Goal: Task Accomplishment & Management: Manage account settings

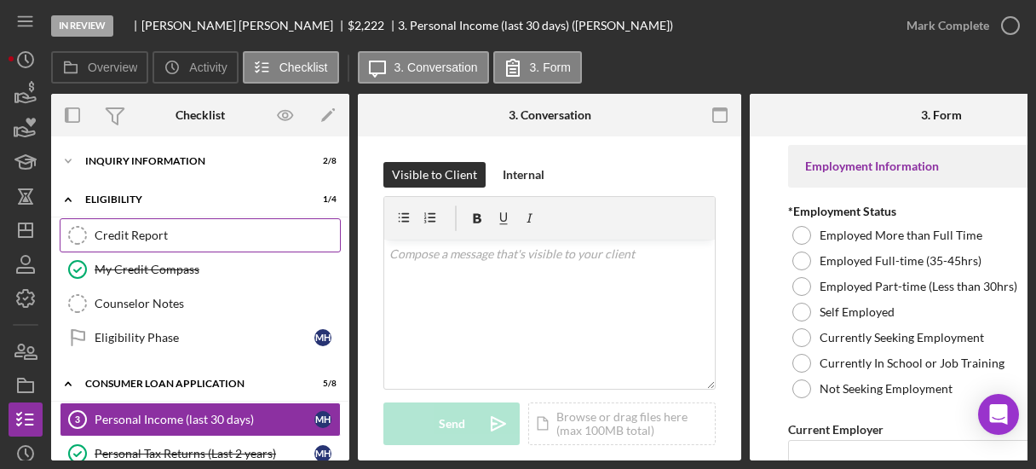
scroll to position [1184, 0]
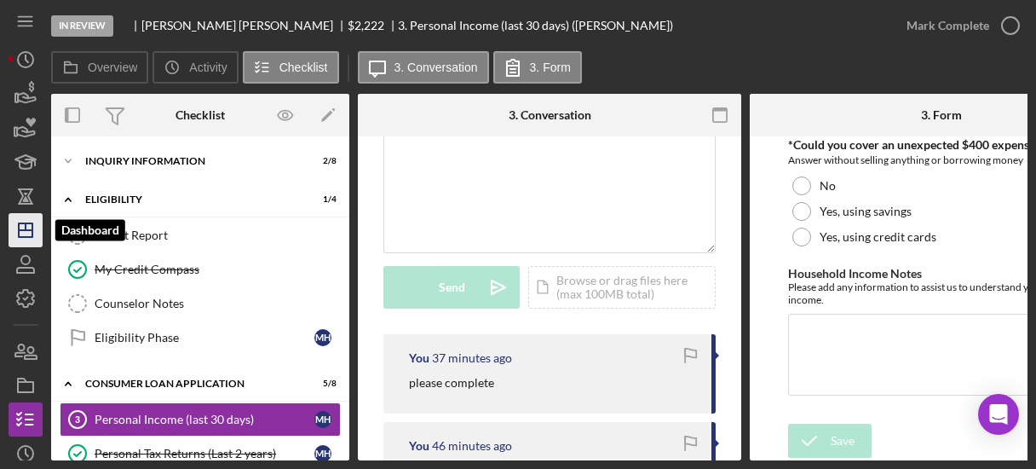
drag, startPoint x: 26, startPoint y: 225, endPoint x: 37, endPoint y: 224, distance: 11.1
click at [26, 225] on line "button" at bounding box center [26, 226] width 0 height 7
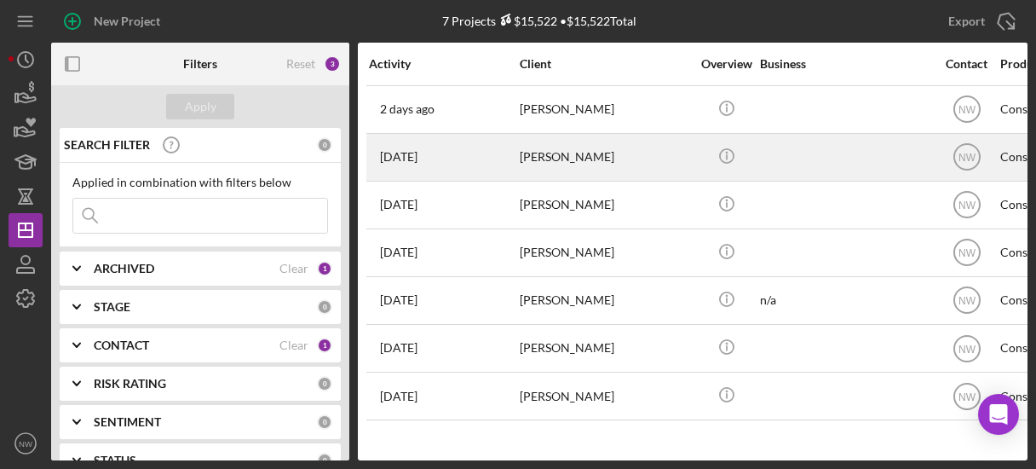
click at [582, 159] on div "[PERSON_NAME]" at bounding box center [605, 157] width 170 height 45
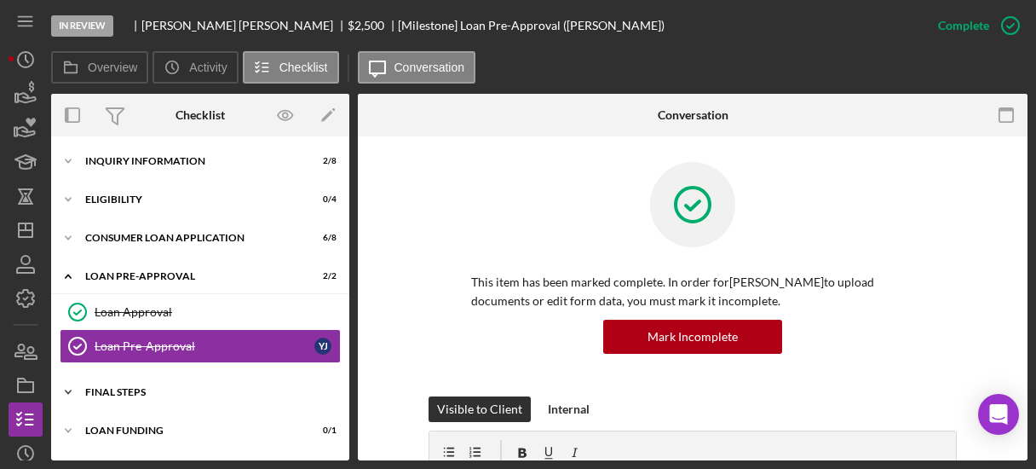
click at [75, 392] on icon "Icon/Expander" at bounding box center [68, 392] width 34 height 34
click at [66, 231] on icon "Icon/Expander" at bounding box center [68, 238] width 34 height 34
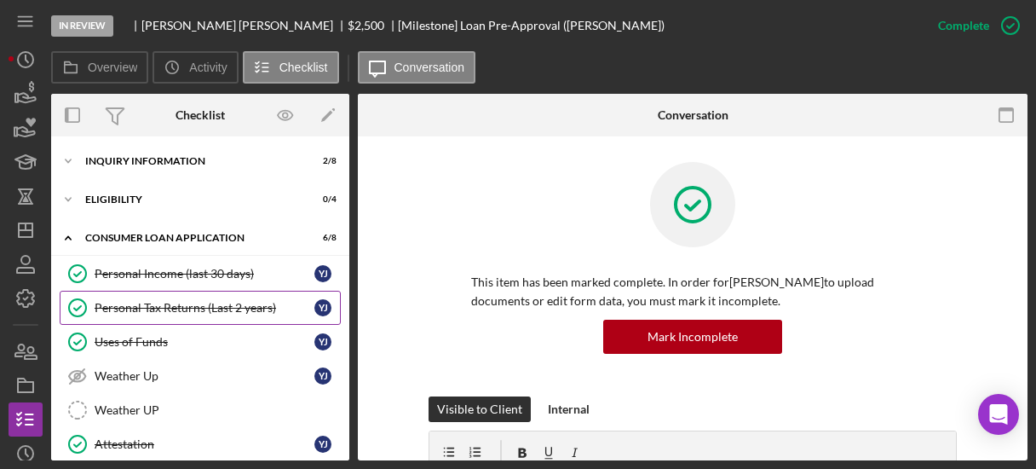
click at [151, 308] on div "Personal Tax Returns (Last 2 years)" at bounding box center [205, 308] width 220 height 14
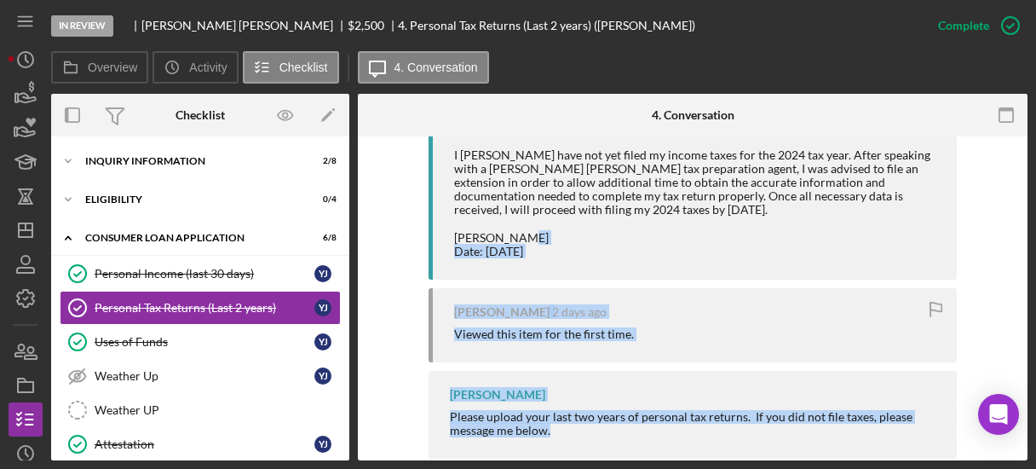
scroll to position [715, 0]
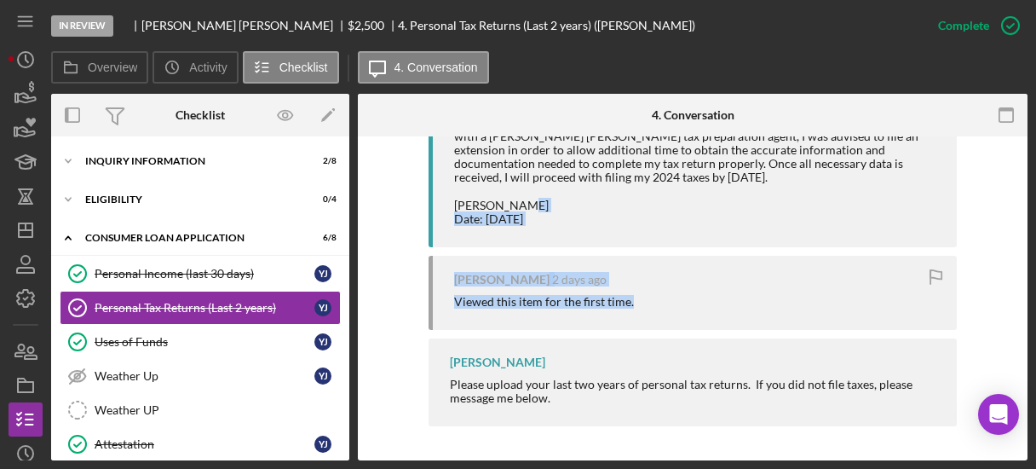
drag, startPoint x: 1027, startPoint y: 386, endPoint x: 1030, endPoint y: 282, distance: 104.0
click at [1034, 288] on div "In Review [PERSON_NAME] $2,500 $2,500 4. Personal Tax Returns (Last 2 years) ([…" at bounding box center [518, 234] width 1036 height 469
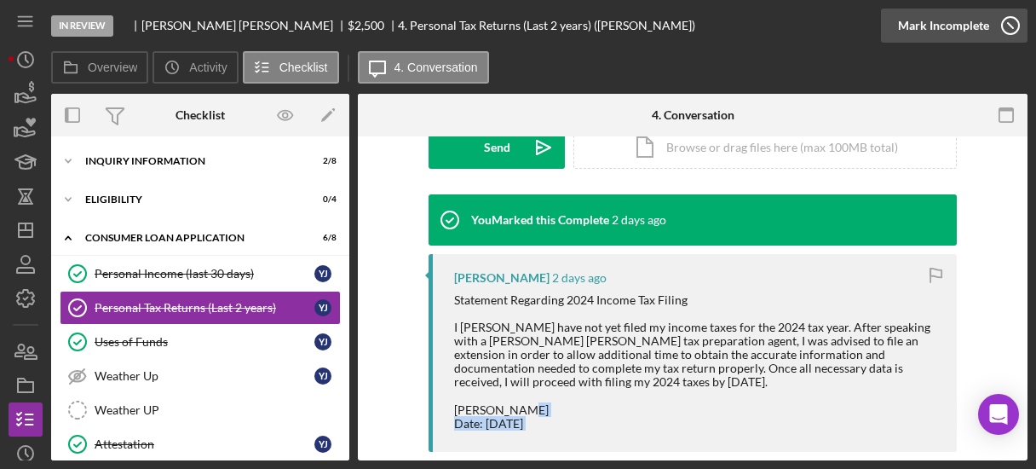
click at [1013, 21] on icon "button" at bounding box center [1010, 25] width 43 height 43
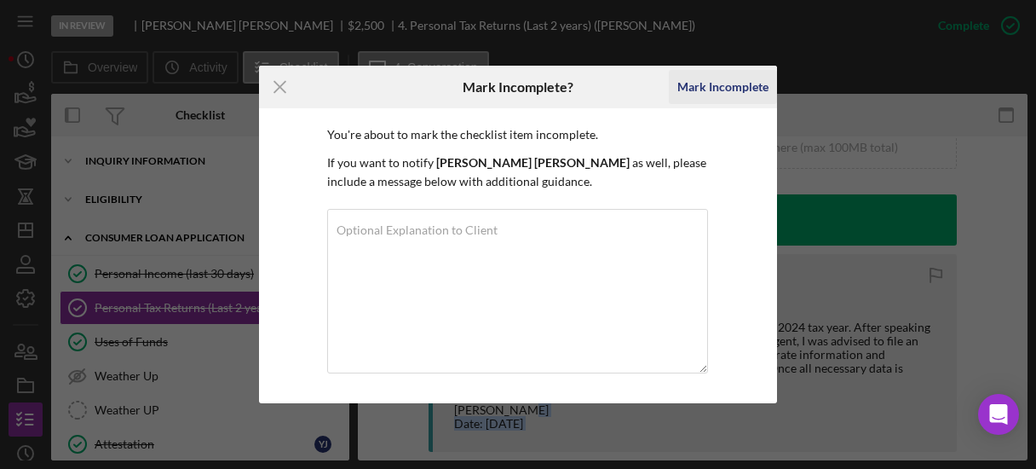
click at [716, 86] on div "Mark Incomplete" at bounding box center [722, 87] width 91 height 34
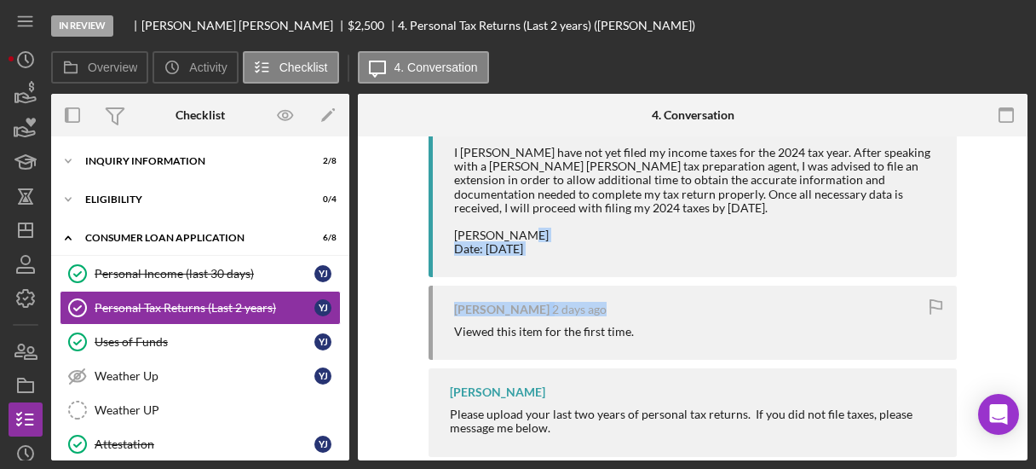
scroll to position [276, 0]
